Goal: Information Seeking & Learning: Learn about a topic

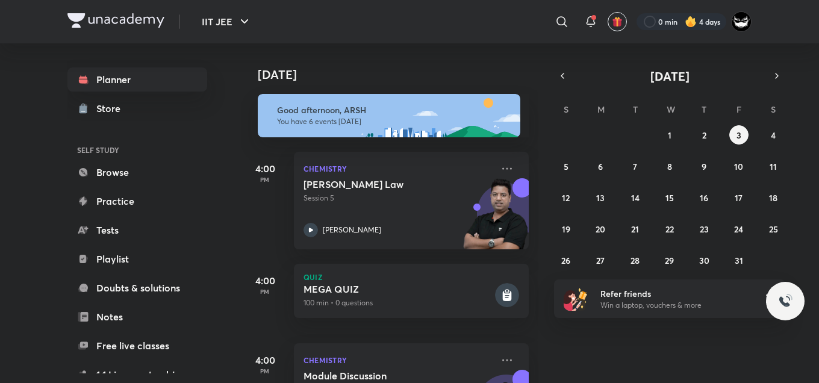
scroll to position [143, 0]
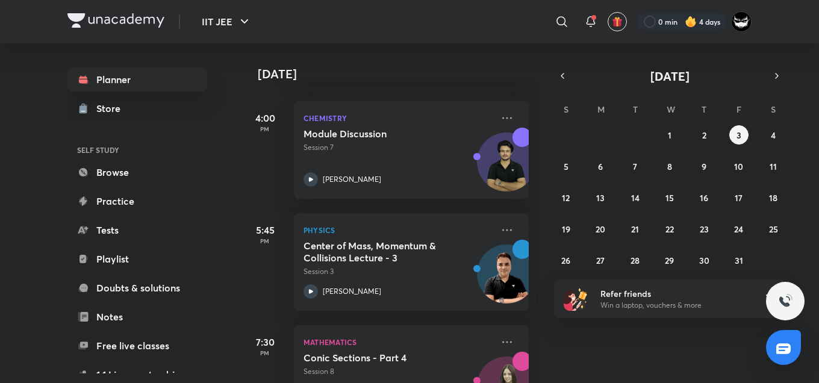
scroll to position [258, 0]
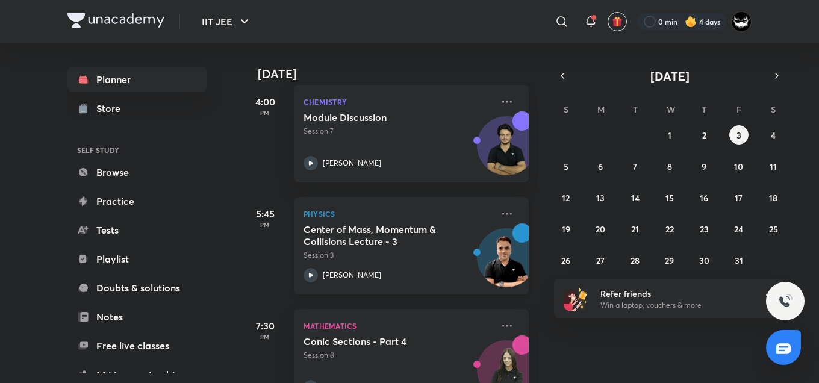
click at [391, 255] on p "Session 3" at bounding box center [398, 255] width 189 height 11
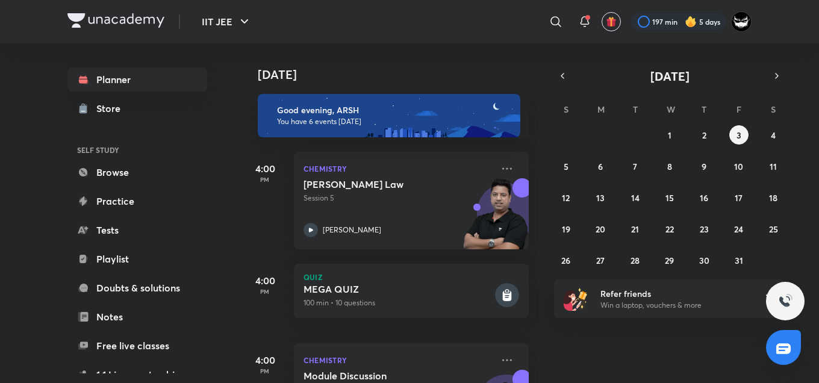
click at [446, 66] on div "[DATE]" at bounding box center [391, 62] width 300 height 39
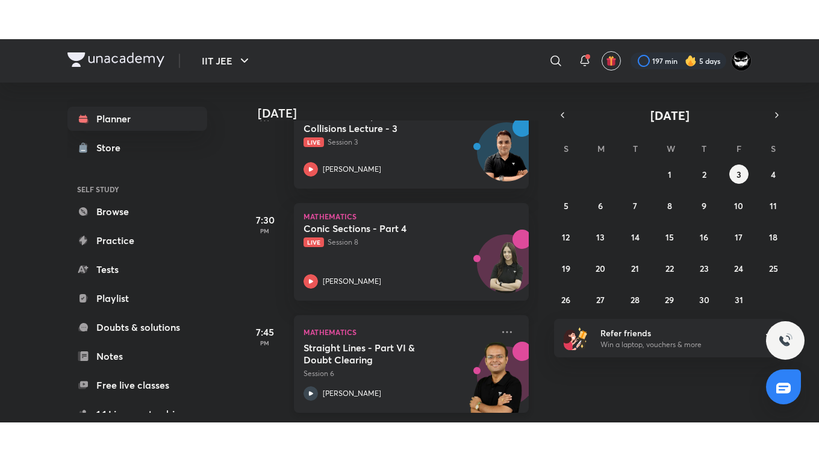
scroll to position [411, 0]
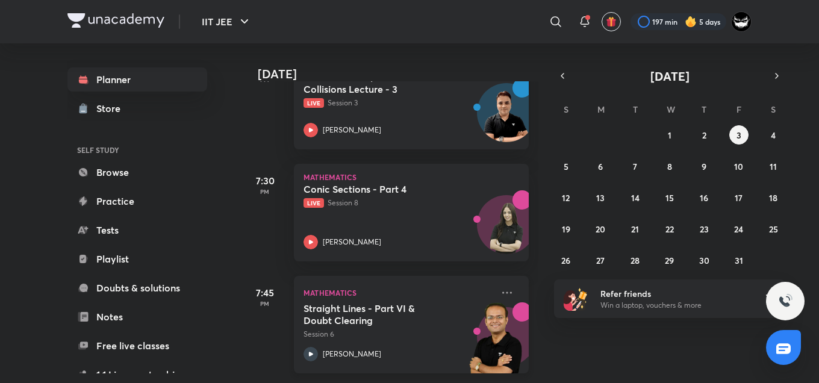
click at [367, 305] on h5 "Straight Lines - Part VI & Doubt Clearing" at bounding box center [379, 314] width 150 height 24
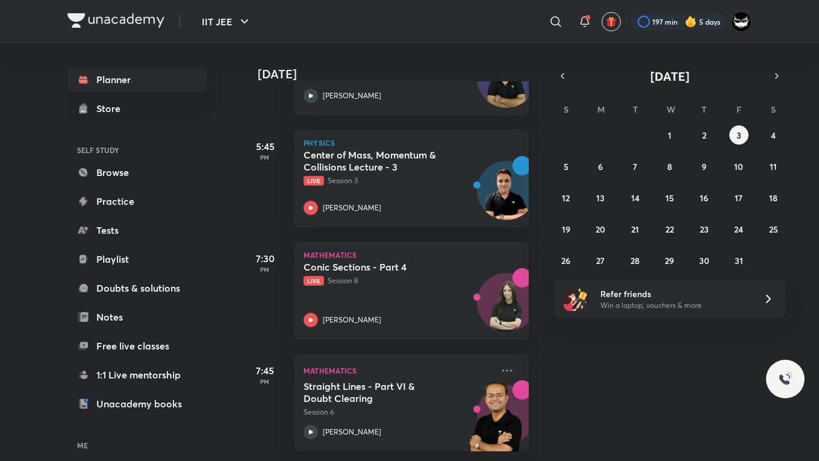
scroll to position [334, 0]
